Goal: Find specific page/section: Find specific page/section

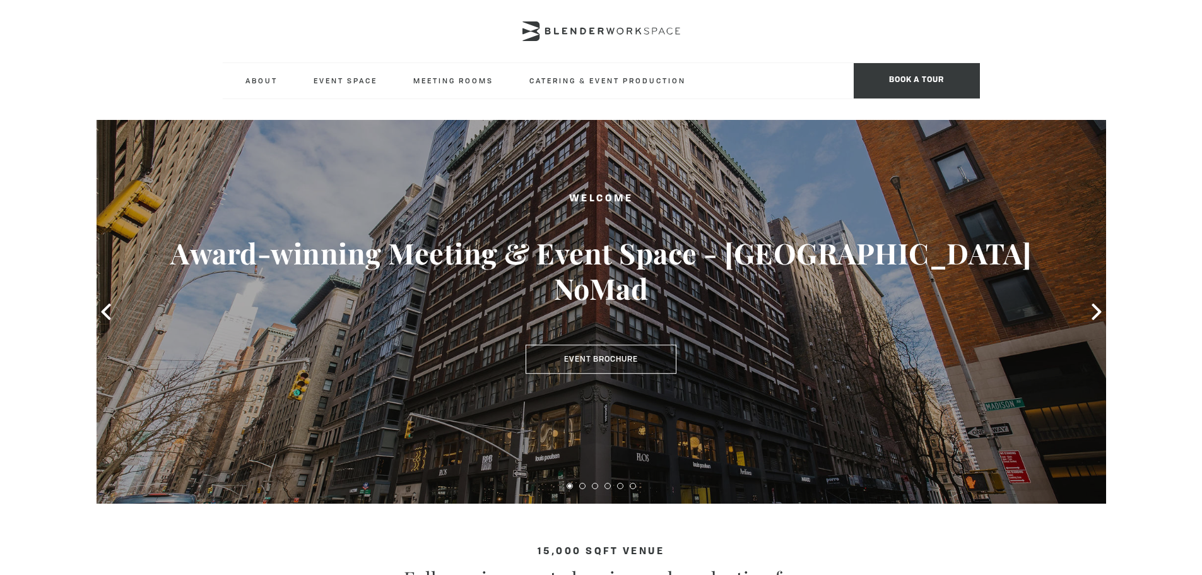
click at [114, 45] on header "About Neighborhood Global Collective Journal Event Space The Auditorium Event S…" at bounding box center [601, 49] width 1202 height 99
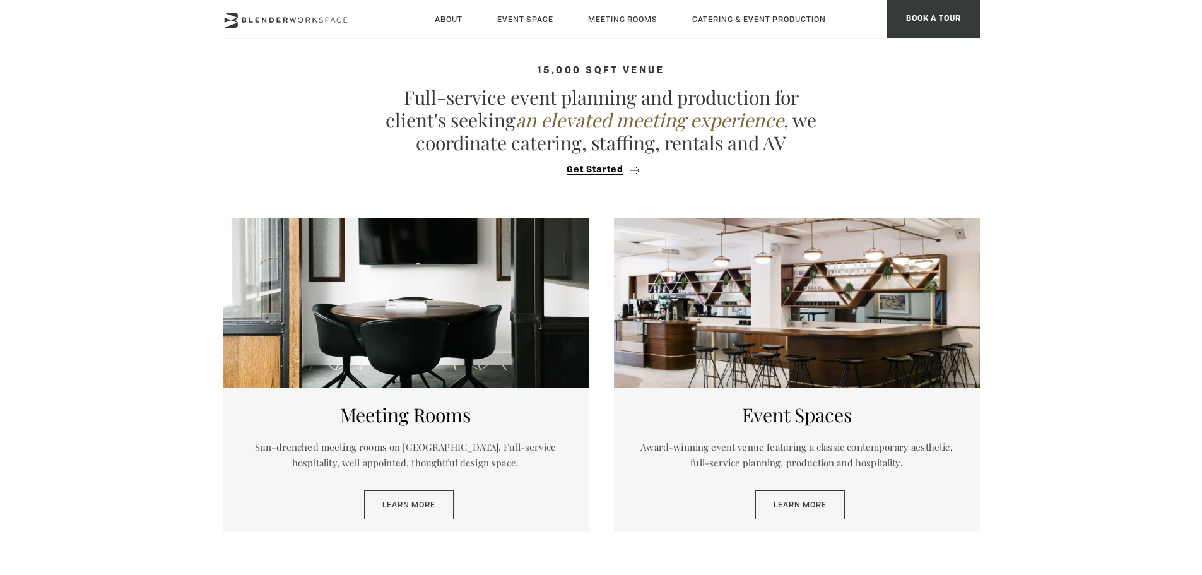
scroll to position [1815, 0]
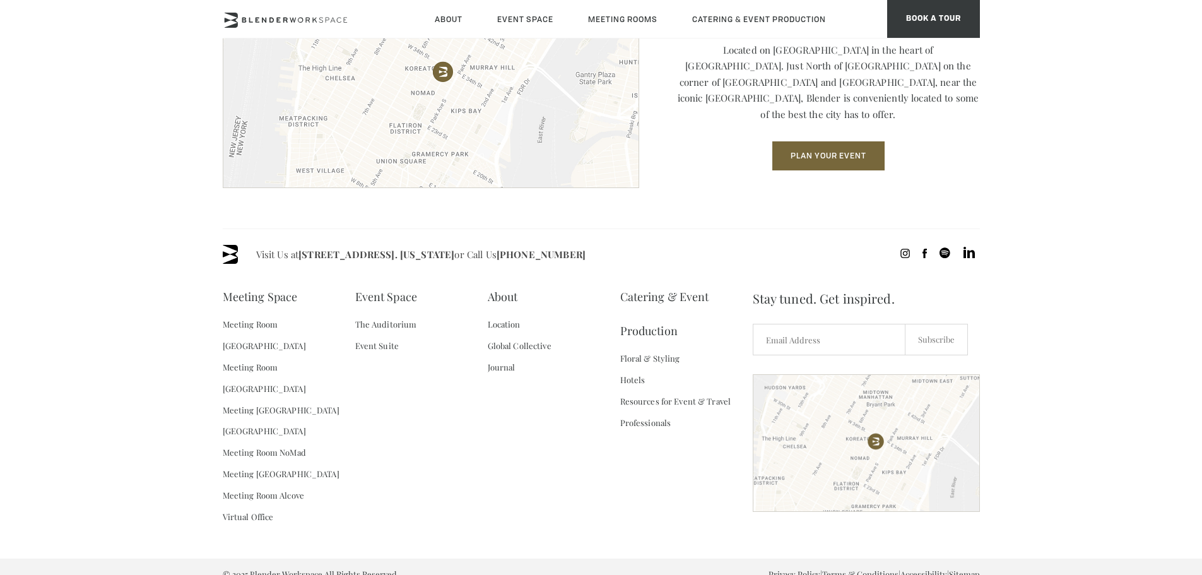
drag, startPoint x: 78, startPoint y: 202, endPoint x: 97, endPoint y: 336, distance: 135.0
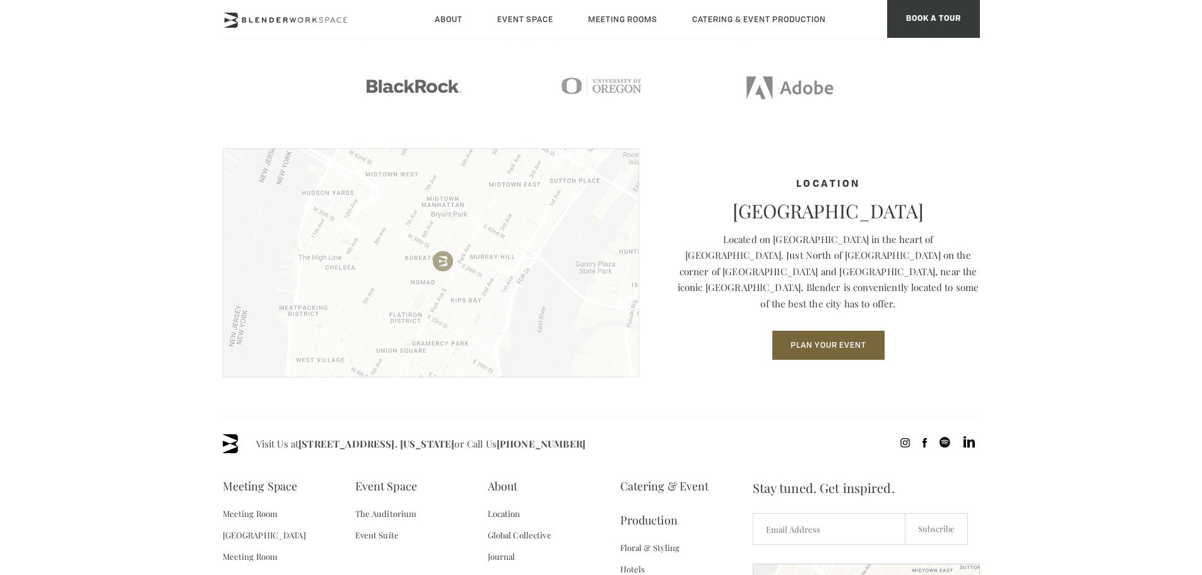
click at [439, 263] on img at bounding box center [431, 262] width 416 height 229
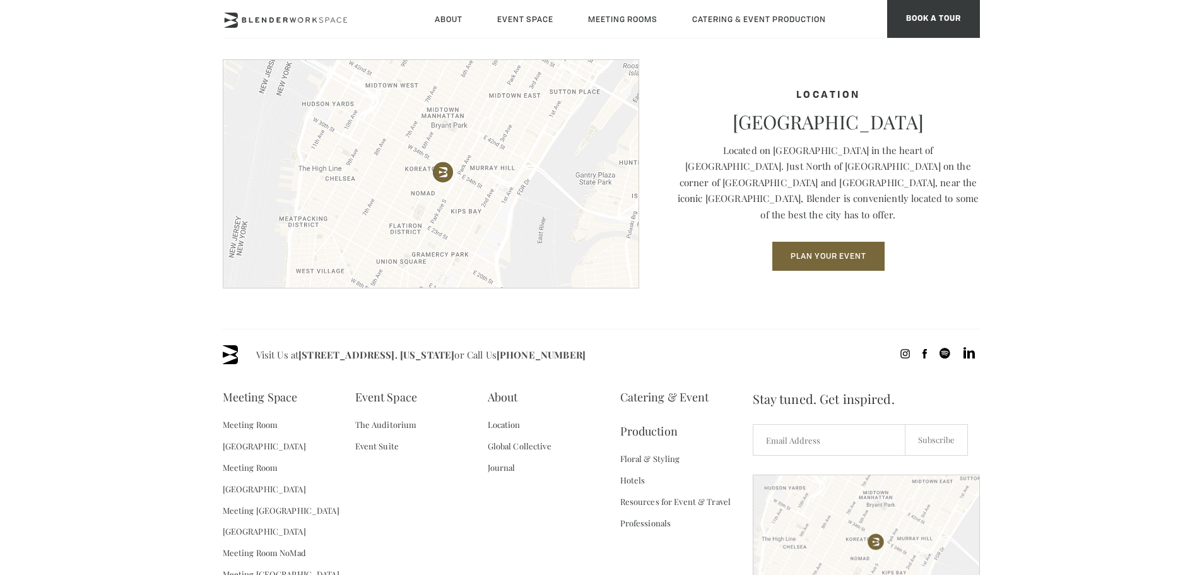
scroll to position [1815, 0]
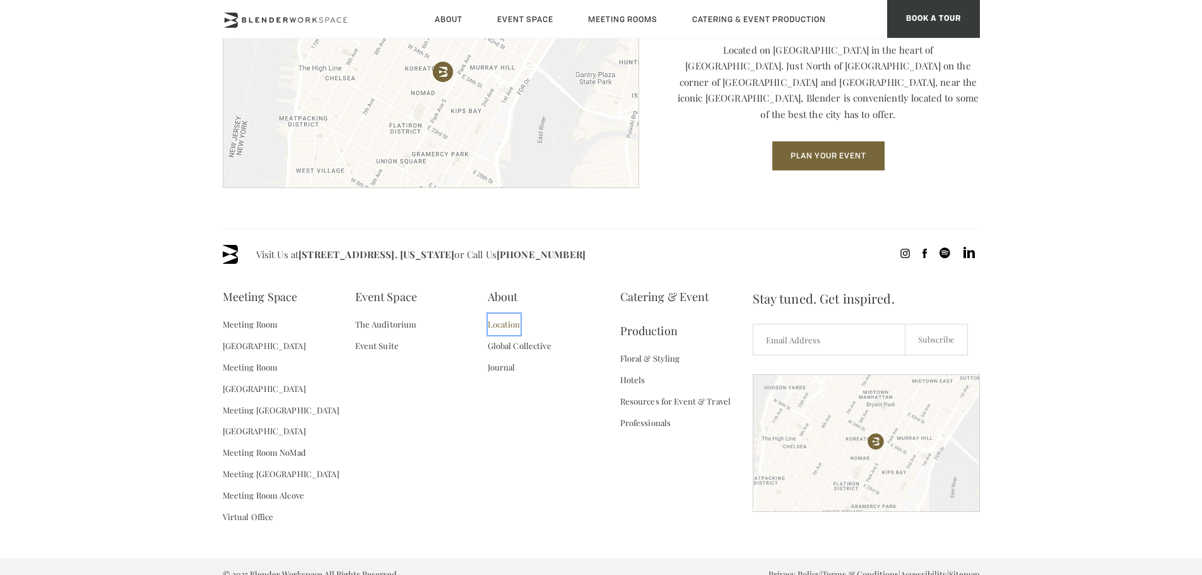
click at [493, 323] on link "Location" at bounding box center [504, 324] width 33 height 21
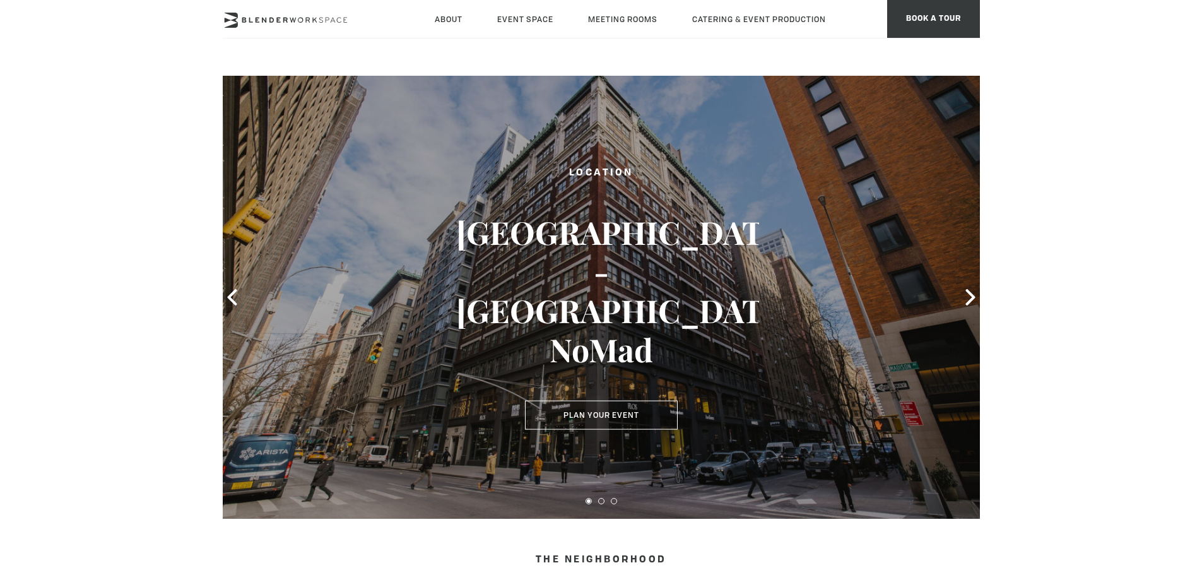
type div "[DATE]"
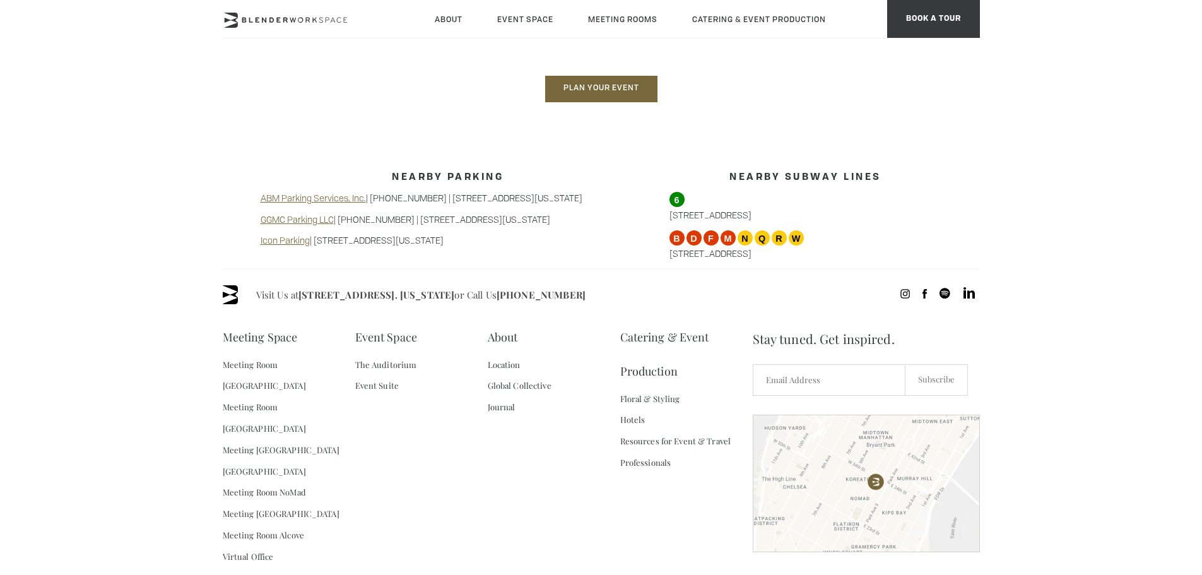
scroll to position [1066, 0]
